Goal: Information Seeking & Learning: Learn about a topic

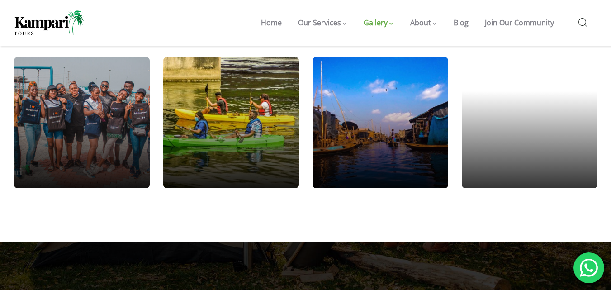
scroll to position [996, 0]
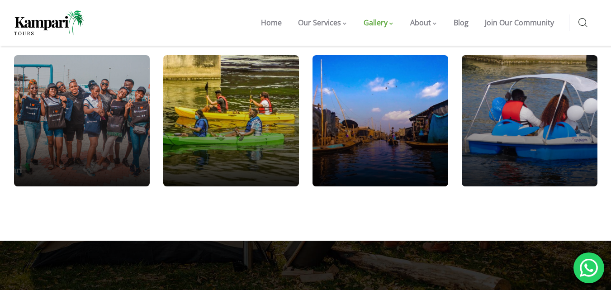
drag, startPoint x: 498, startPoint y: 132, endPoint x: 515, endPoint y: 128, distance: 17.6
click at [515, 128] on div at bounding box center [529, 120] width 163 height 157
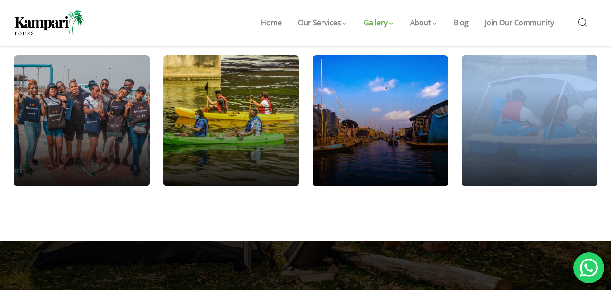
click at [515, 128] on div at bounding box center [529, 120] width 163 height 157
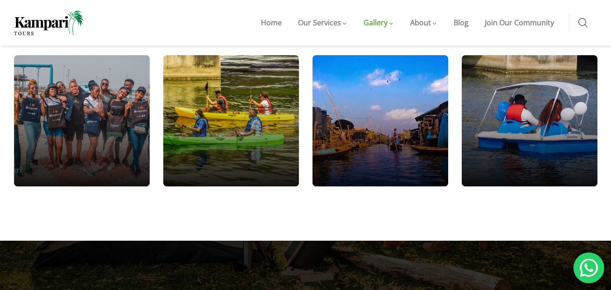
drag, startPoint x: 538, startPoint y: 128, endPoint x: 343, endPoint y: 138, distance: 194.8
click at [343, 138] on div at bounding box center [380, 120] width 163 height 157
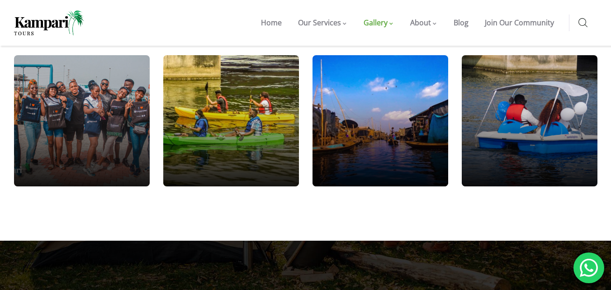
click at [604, 142] on div at bounding box center [529, 120] width 149 height 131
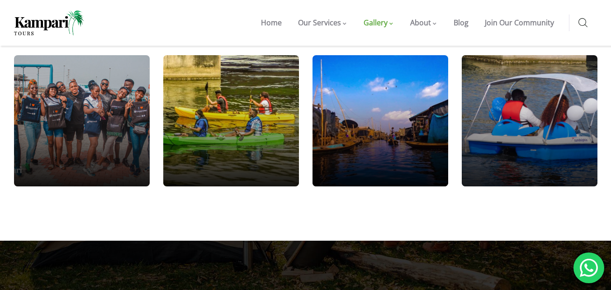
click at [553, 138] on div at bounding box center [529, 120] width 163 height 157
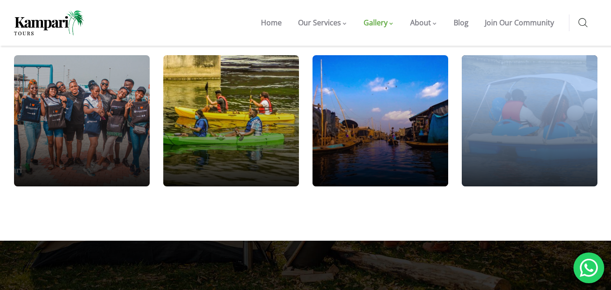
click at [553, 138] on div at bounding box center [529, 120] width 163 height 157
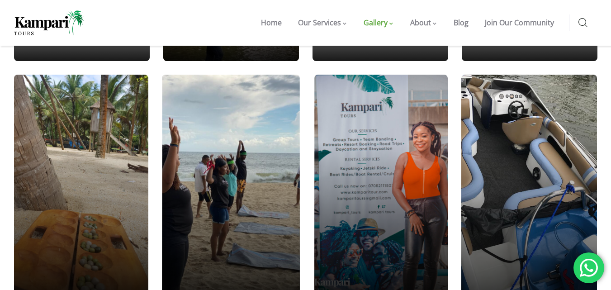
scroll to position [608, 0]
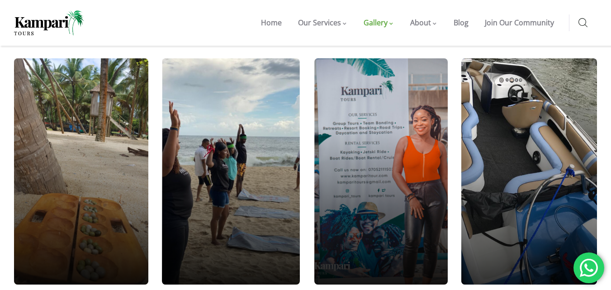
click at [515, 161] on div at bounding box center [529, 172] width 163 height 272
